Goal: Transaction & Acquisition: Purchase product/service

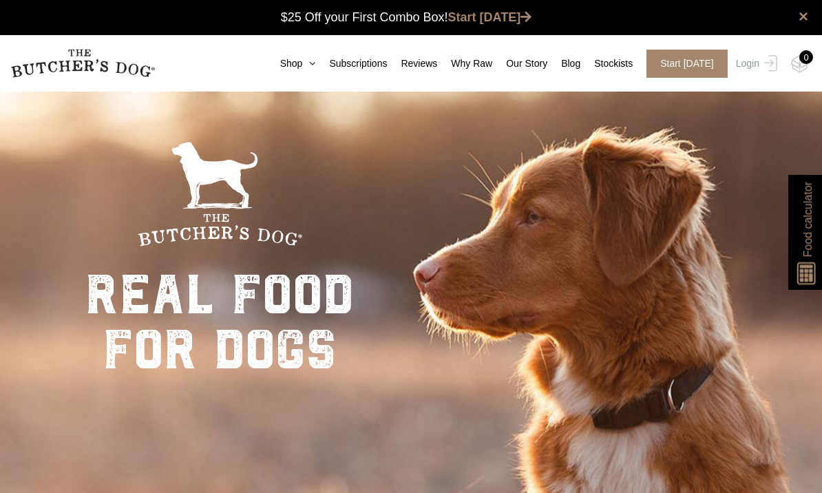
click at [292, 64] on link "Shop" at bounding box center [291, 63] width 50 height 14
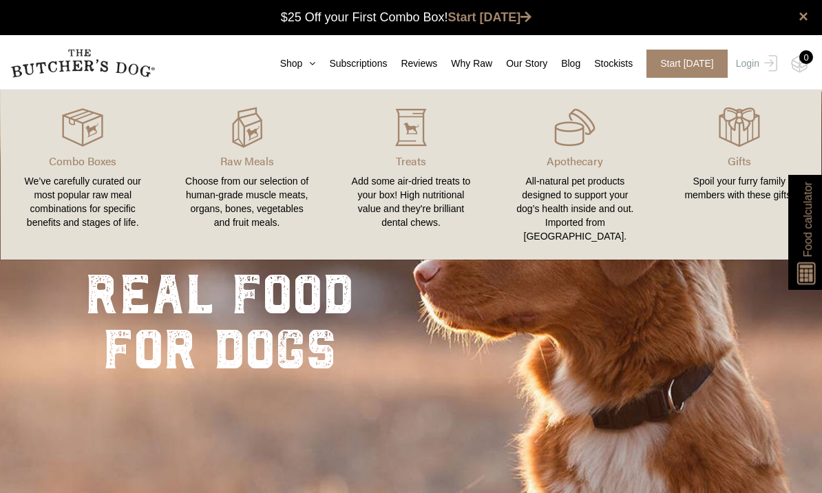
click at [0, 0] on img at bounding box center [0, 0] width 0 height 0
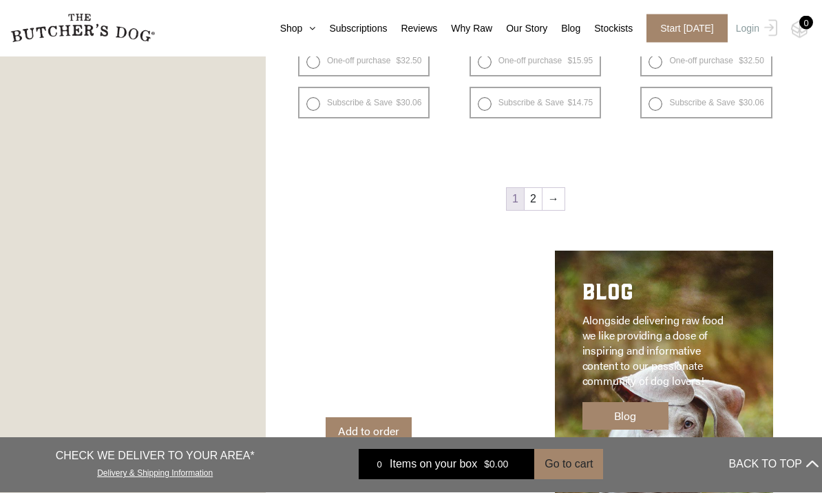
scroll to position [1797, 0]
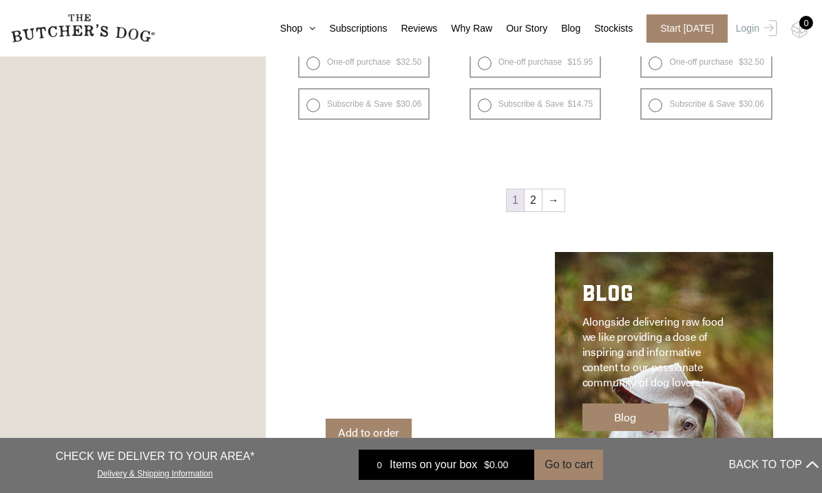
click at [558, 200] on link "→" at bounding box center [554, 200] width 22 height 22
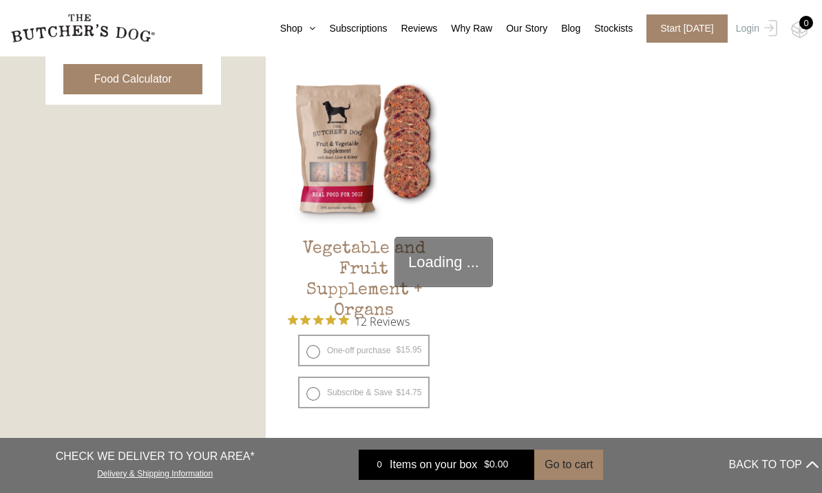
scroll to position [311, 0]
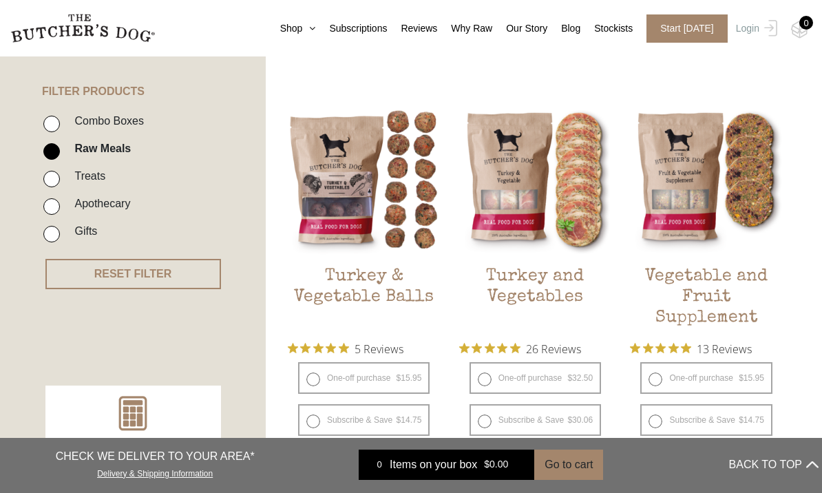
click at [558, 286] on h2 "Turkey and Vegetables" at bounding box center [535, 298] width 152 height 65
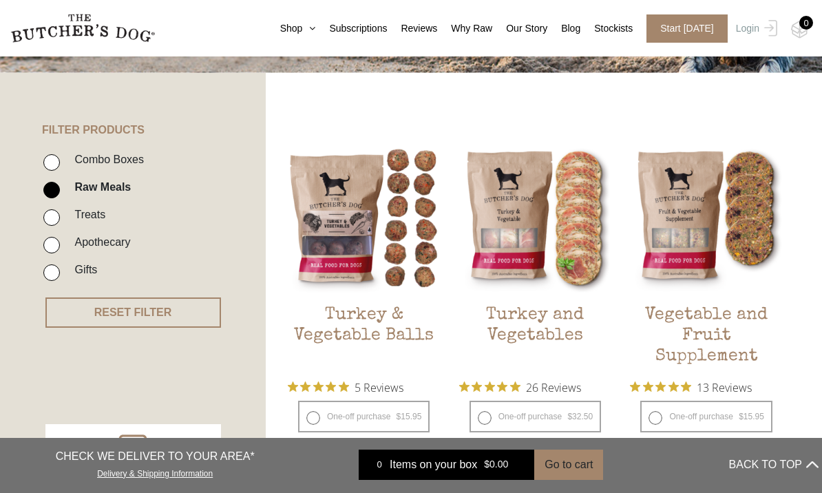
scroll to position [272, 0]
